Goal: Information Seeking & Learning: Compare options

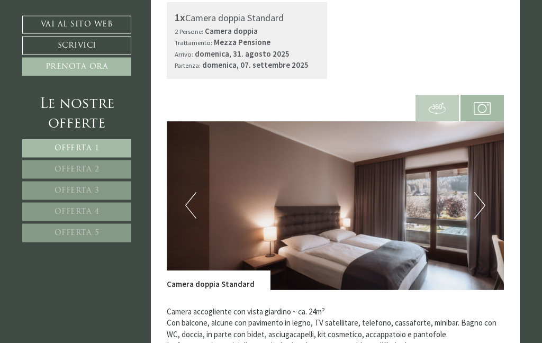
scroll to position [603, 0]
click at [484, 192] on button "Next" at bounding box center [479, 205] width 11 height 26
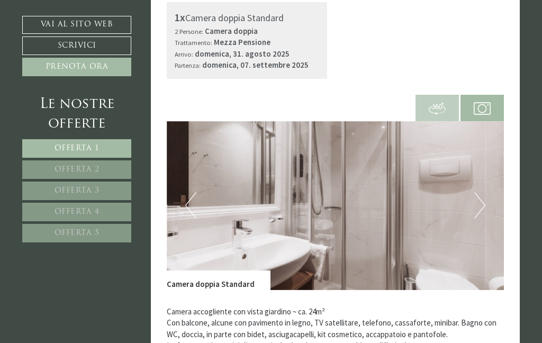
click at [483, 192] on button "Next" at bounding box center [479, 205] width 11 height 26
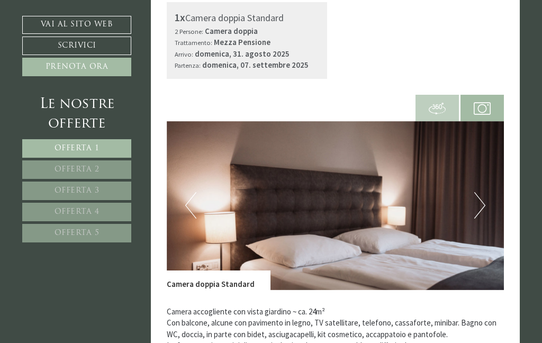
click at [483, 192] on button "Next" at bounding box center [479, 205] width 11 height 26
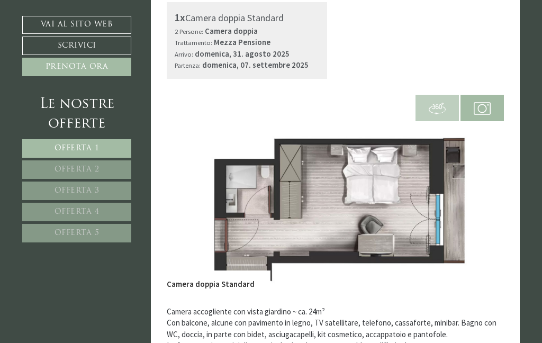
click at [480, 192] on button "Next" at bounding box center [479, 205] width 11 height 26
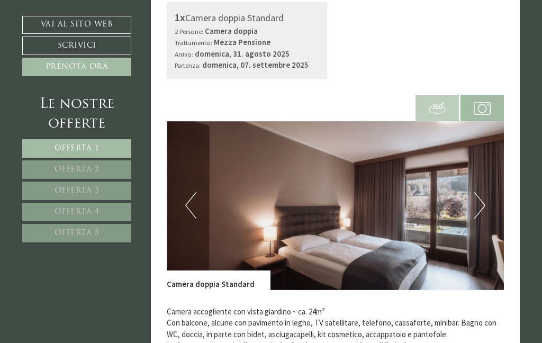
click at [484, 192] on button "Next" at bounding box center [479, 205] width 11 height 26
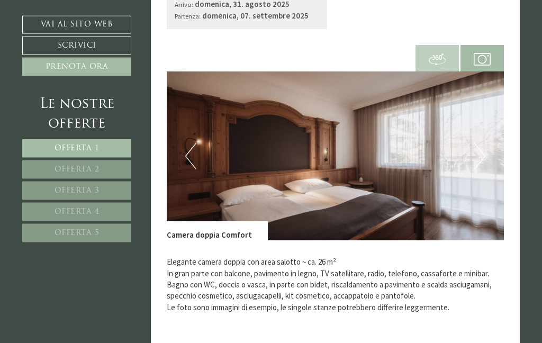
scroll to position [1354, 0]
click at [485, 143] on button "Next" at bounding box center [479, 156] width 11 height 26
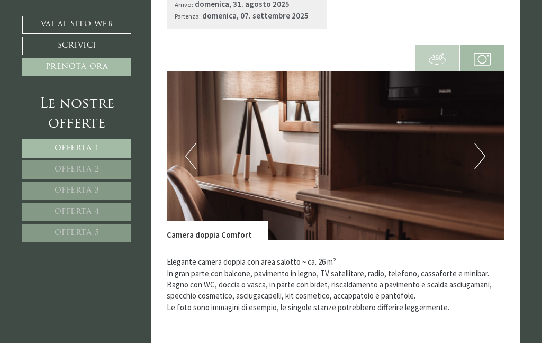
click at [484, 143] on button "Next" at bounding box center [479, 156] width 11 height 26
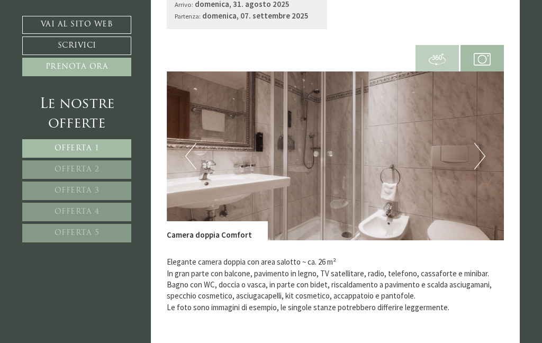
click at [483, 143] on button "Next" at bounding box center [479, 156] width 11 height 26
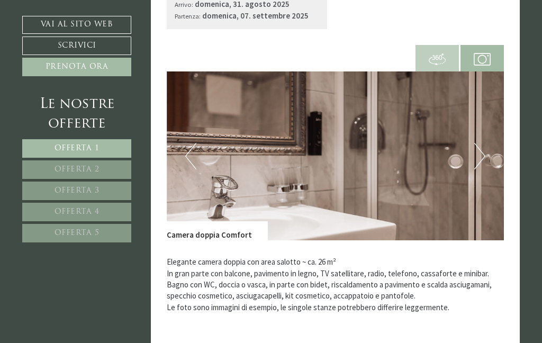
click at [487, 128] on img at bounding box center [336, 155] width 338 height 169
click at [480, 143] on button "Next" at bounding box center [479, 156] width 11 height 26
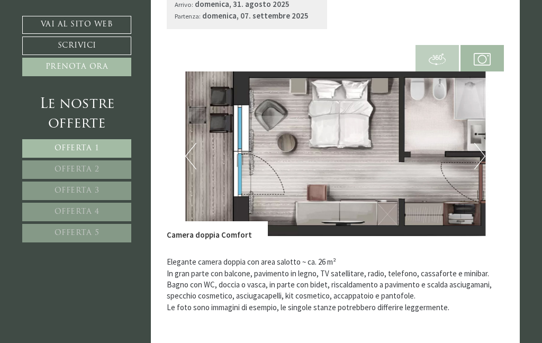
click at [484, 143] on button "Next" at bounding box center [479, 156] width 11 height 26
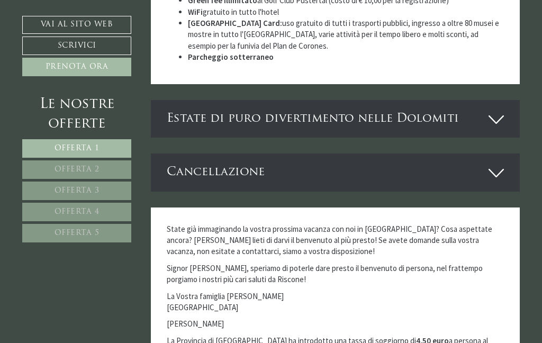
scroll to position [3400, 0]
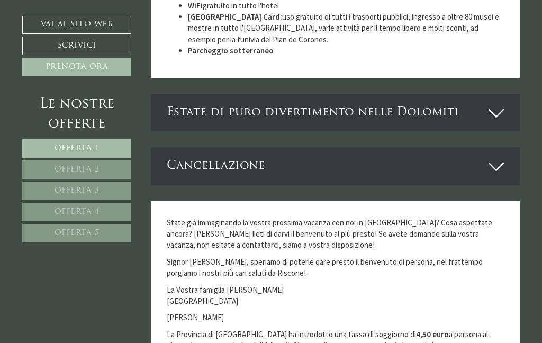
click at [95, 239] on link "Offerta 5" at bounding box center [76, 233] width 109 height 19
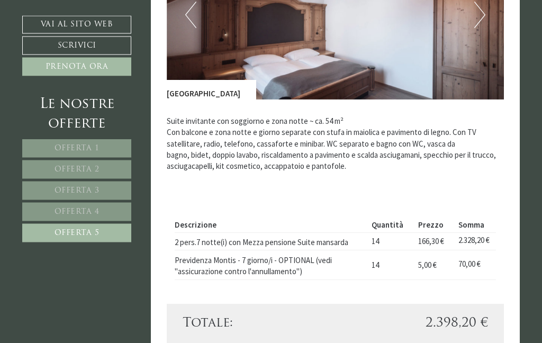
scroll to position [764, 0]
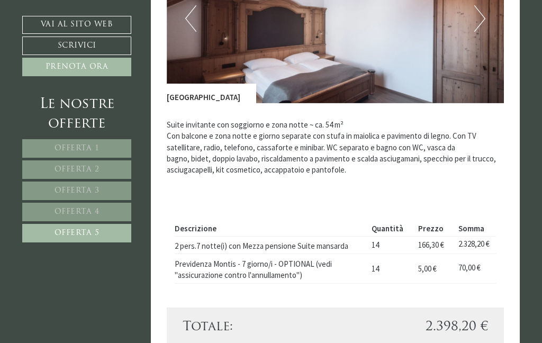
click at [97, 213] on span "Offerta 4" at bounding box center [77, 212] width 45 height 8
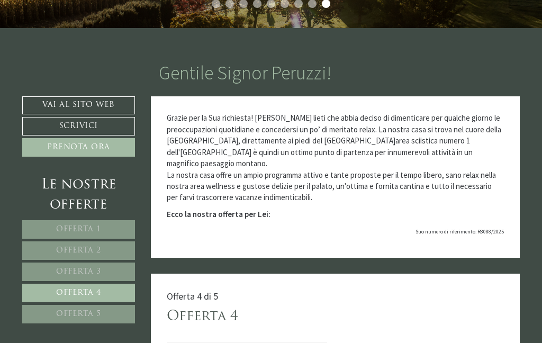
scroll to position [242, 0]
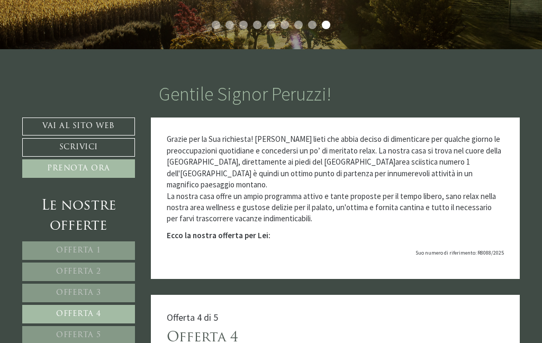
click at [106, 251] on link "Offerta 1" at bounding box center [78, 250] width 113 height 19
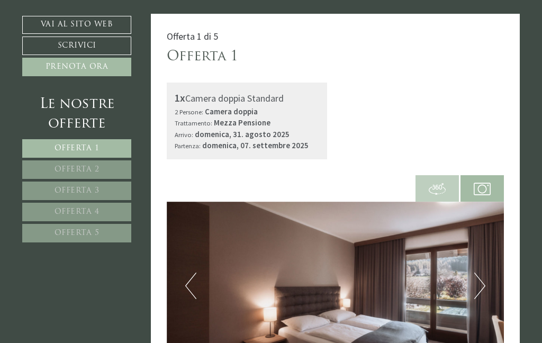
click at [97, 171] on span "Offerta 2" at bounding box center [77, 170] width 45 height 8
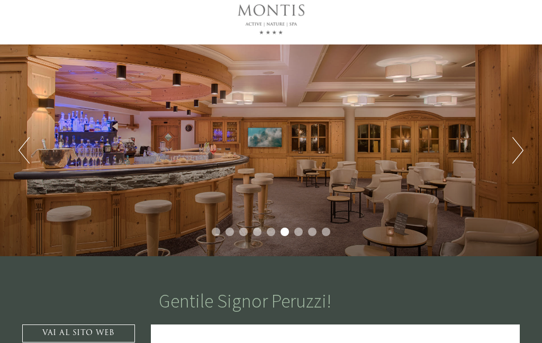
scroll to position [0, 0]
